Goal: Task Accomplishment & Management: Use online tool/utility

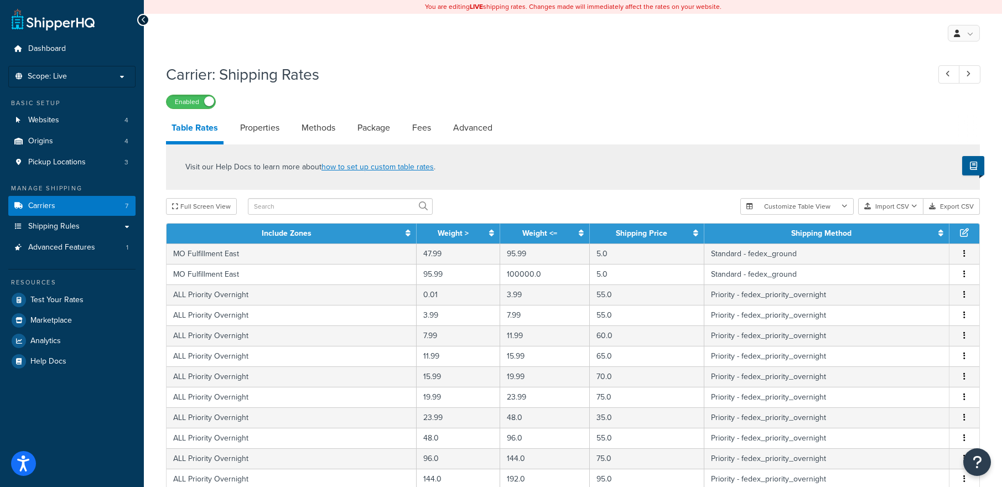
select select "100"
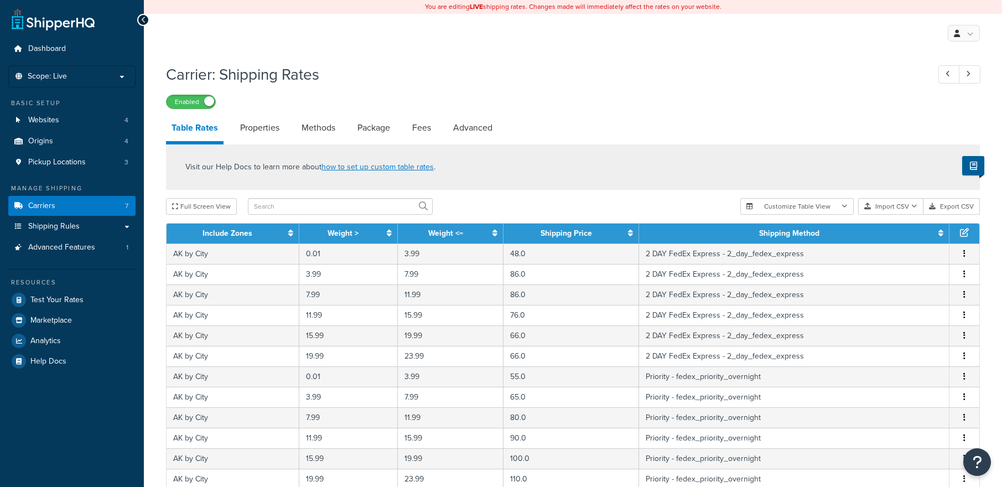
select select "25"
click at [941, 208] on button "Export CSV" at bounding box center [951, 206] width 56 height 17
click at [896, 108] on div "Enabled" at bounding box center [573, 100] width 814 height 15
